Goal: Task Accomplishment & Management: Manage account settings

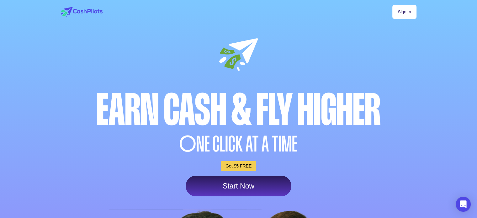
click at [408, 13] on link "Sign In" at bounding box center [404, 12] width 24 height 14
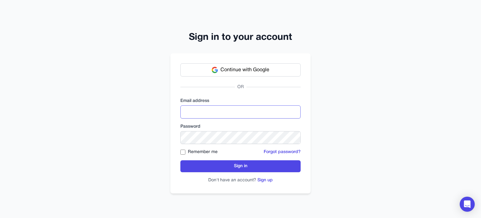
click at [231, 110] on input "email" at bounding box center [241, 111] width 120 height 13
click at [380, 89] on div "Sign in to your account Continue with Google OR Email address Password Remember…" at bounding box center [240, 109] width 481 height 218
